Goal: Check status

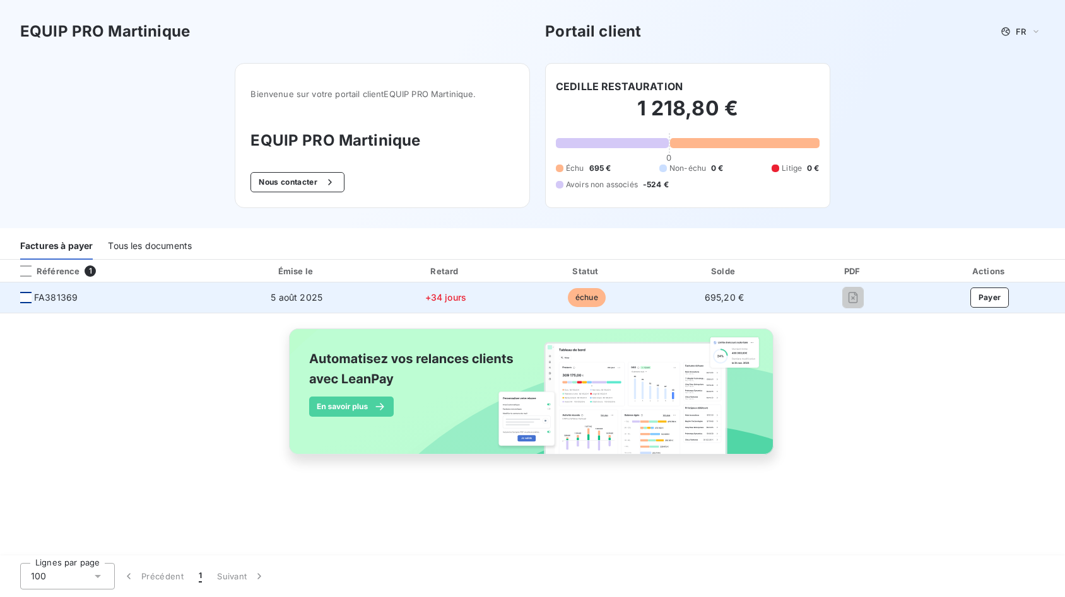
click at [27, 298] on div at bounding box center [25, 297] width 11 height 11
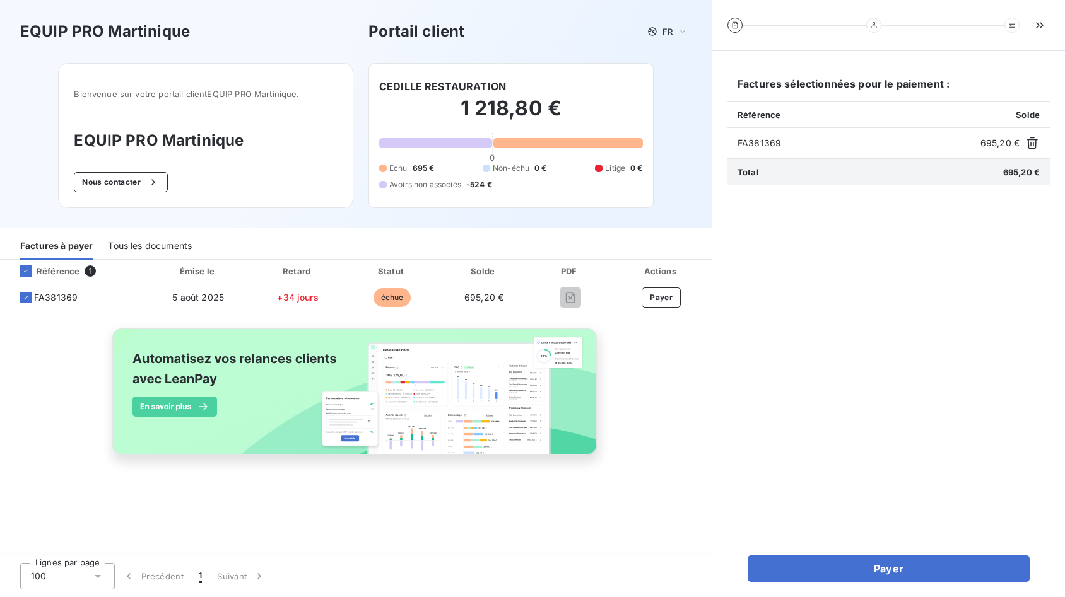
click at [144, 237] on div "Tous les documents" at bounding box center [150, 246] width 84 height 26
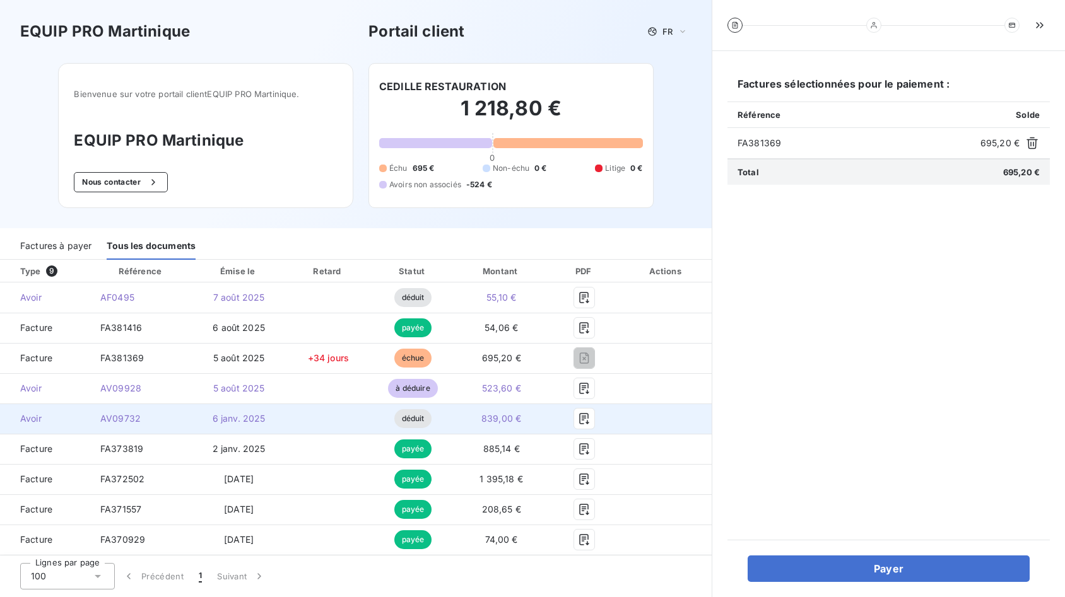
click at [36, 421] on span "Avoir" at bounding box center [45, 418] width 70 height 13
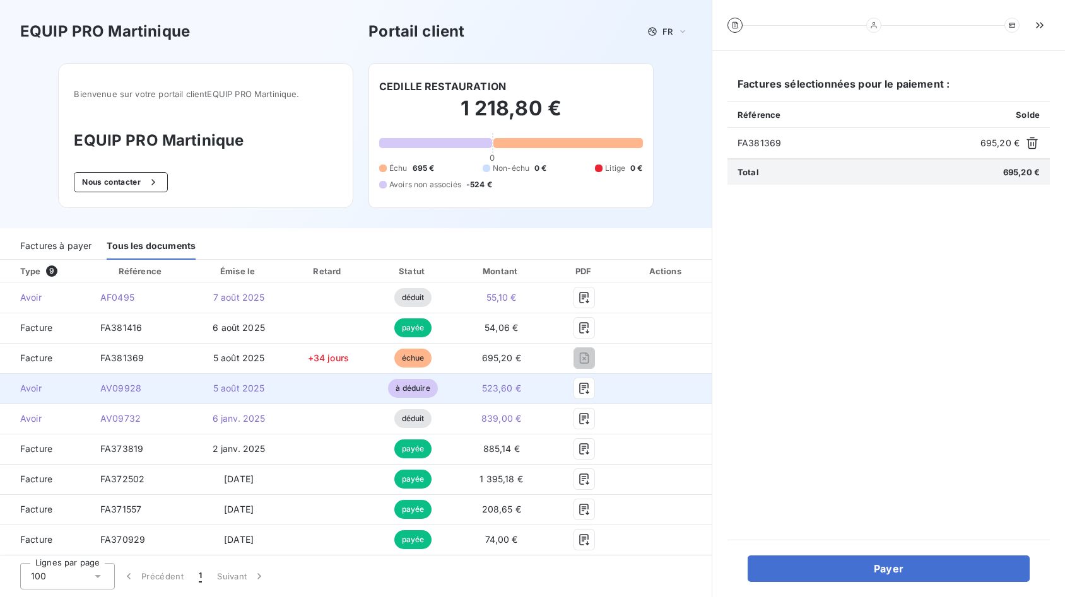
click at [418, 390] on span "à déduire" at bounding box center [412, 388] width 49 height 19
click at [219, 389] on span "5 août 2025" at bounding box center [239, 388] width 52 height 11
click at [118, 387] on span "AV09928" at bounding box center [120, 388] width 41 height 11
click at [25, 394] on span "Avoir" at bounding box center [45, 388] width 70 height 13
click at [487, 399] on td "523,60 €" at bounding box center [501, 388] width 93 height 30
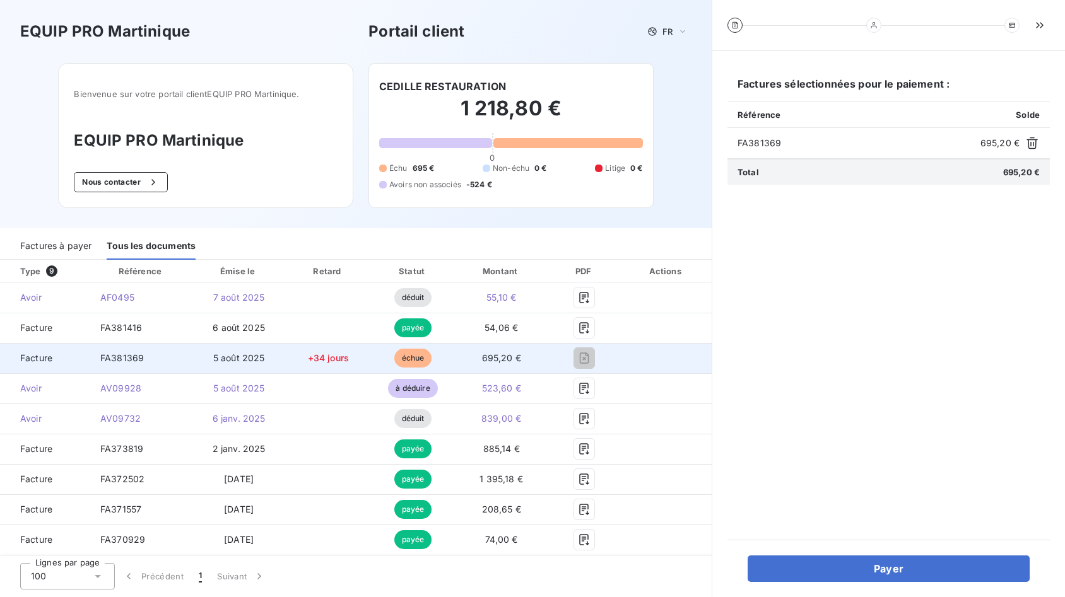
click at [435, 364] on td "échue" at bounding box center [413, 358] width 84 height 30
